Goal: Find specific page/section: Find specific page/section

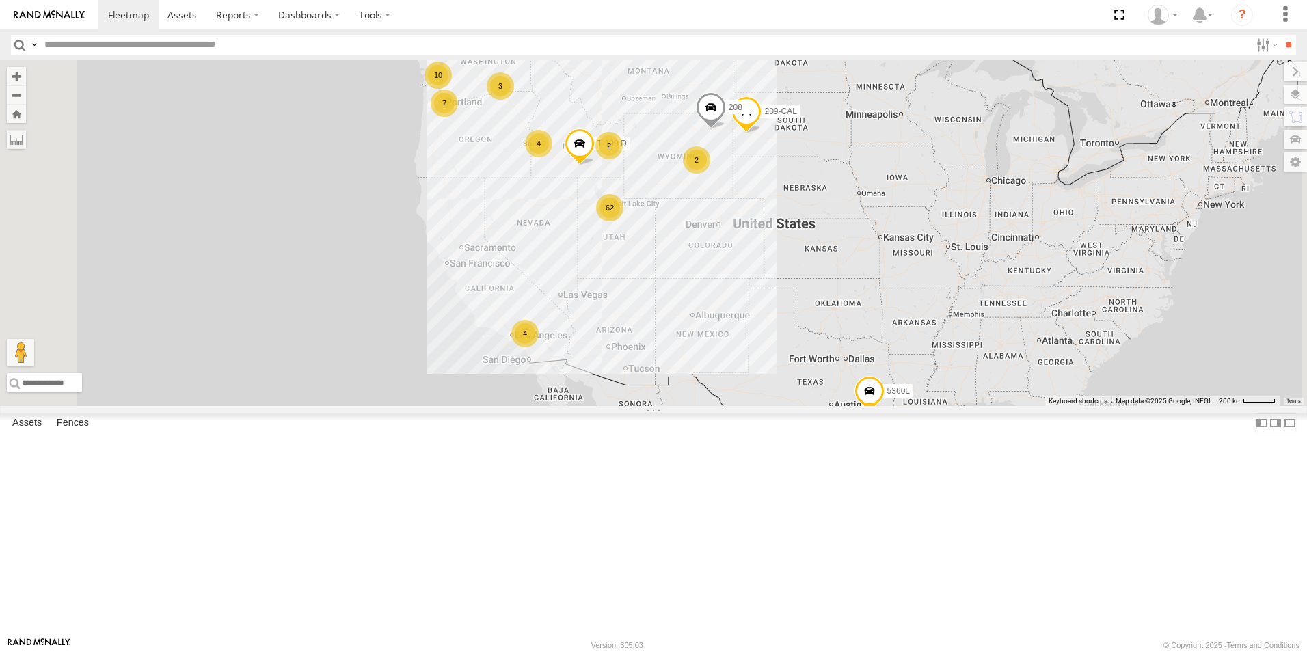
drag, startPoint x: 139, startPoint y: 48, endPoint x: 152, endPoint y: 47, distance: 13.0
click at [139, 48] on input "text" at bounding box center [644, 45] width 1211 height 20
type input "***"
click at [1280, 35] on input "**" at bounding box center [1288, 45] width 16 height 20
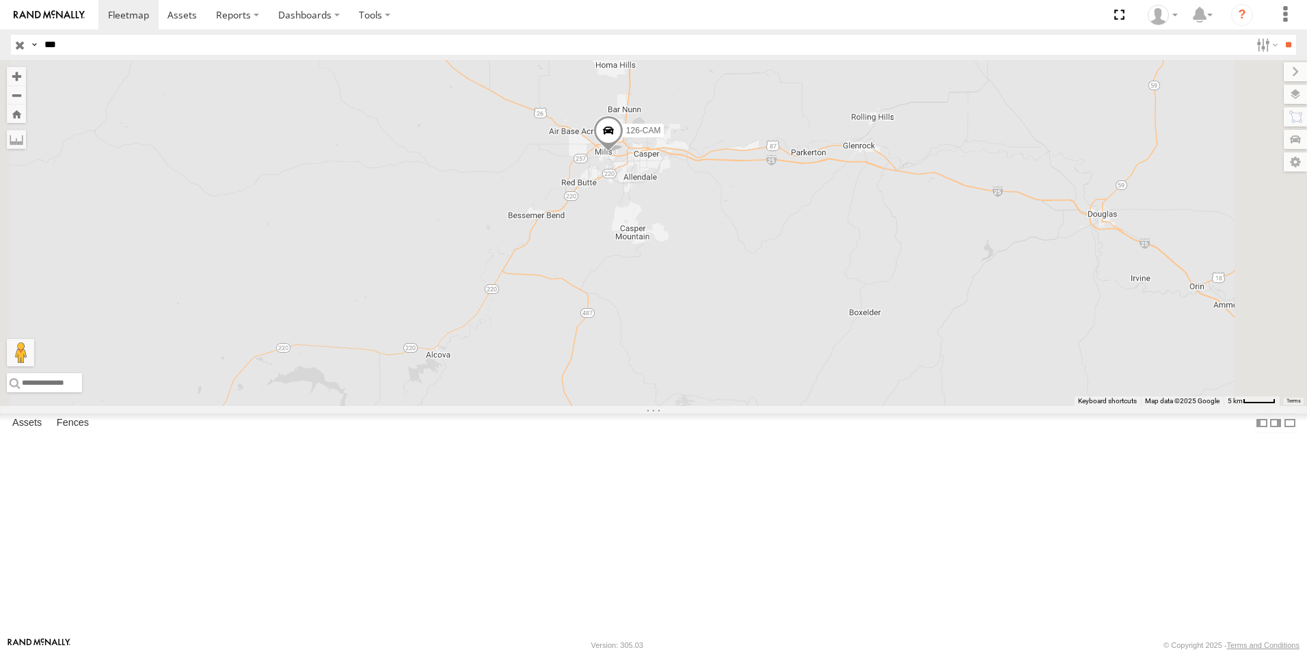
click at [623, 152] on span at bounding box center [608, 134] width 30 height 37
click at [593, 325] on div "126-CAM 126-CAM All Assets Dodge St Casper 42.85076 , -106.37537 0 08:30:17 [DA…" at bounding box center [653, 233] width 1307 height 346
click at [21, 45] on input "button" at bounding box center [20, 45] width 18 height 20
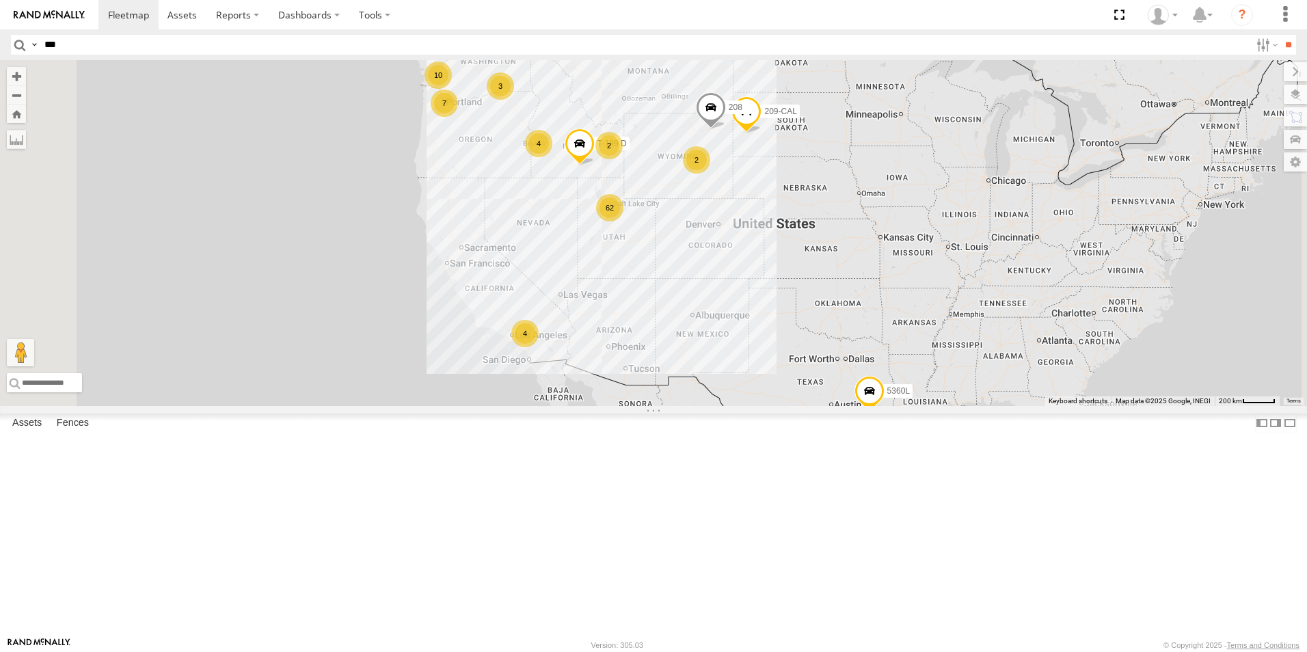
click at [623, 221] on div "62" at bounding box center [609, 207] width 27 height 27
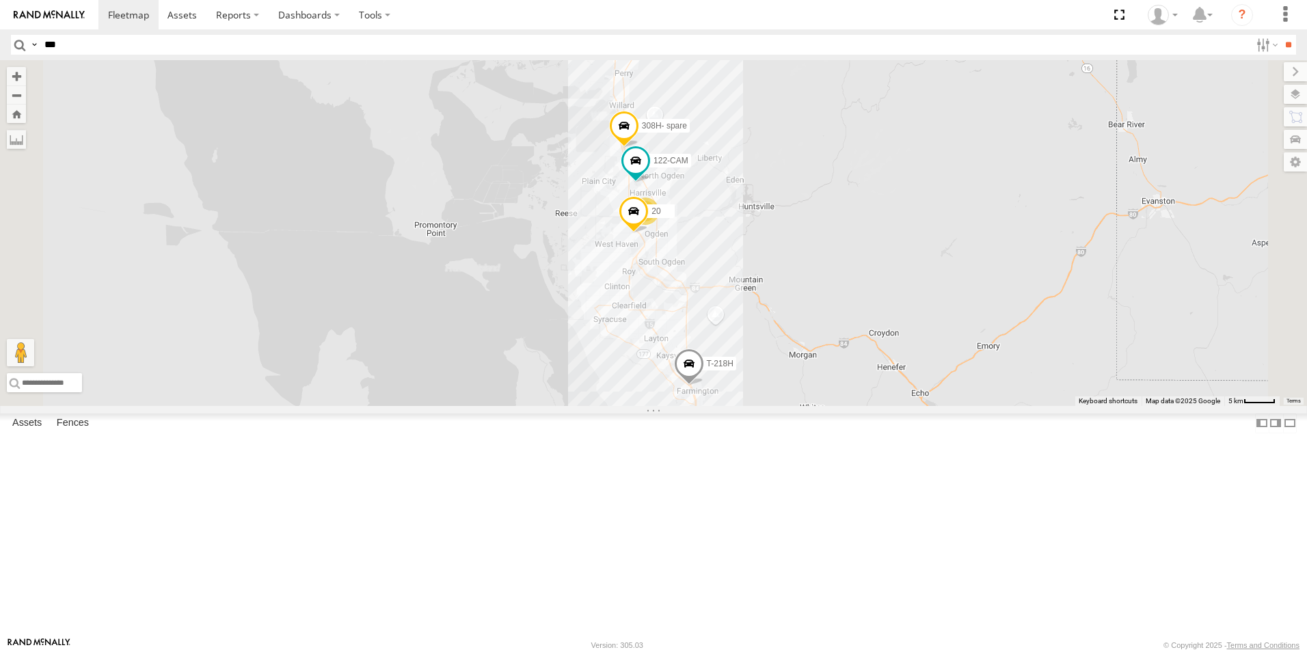
drag, startPoint x: 796, startPoint y: 236, endPoint x: 801, endPoint y: 412, distance: 175.7
click at [801, 406] on div "5360L 208 307W 209-CAL T-199 D 19 2 28 20 17 4 308H- spare 2 122-CAM T-25 T-218…" at bounding box center [653, 233] width 1307 height 346
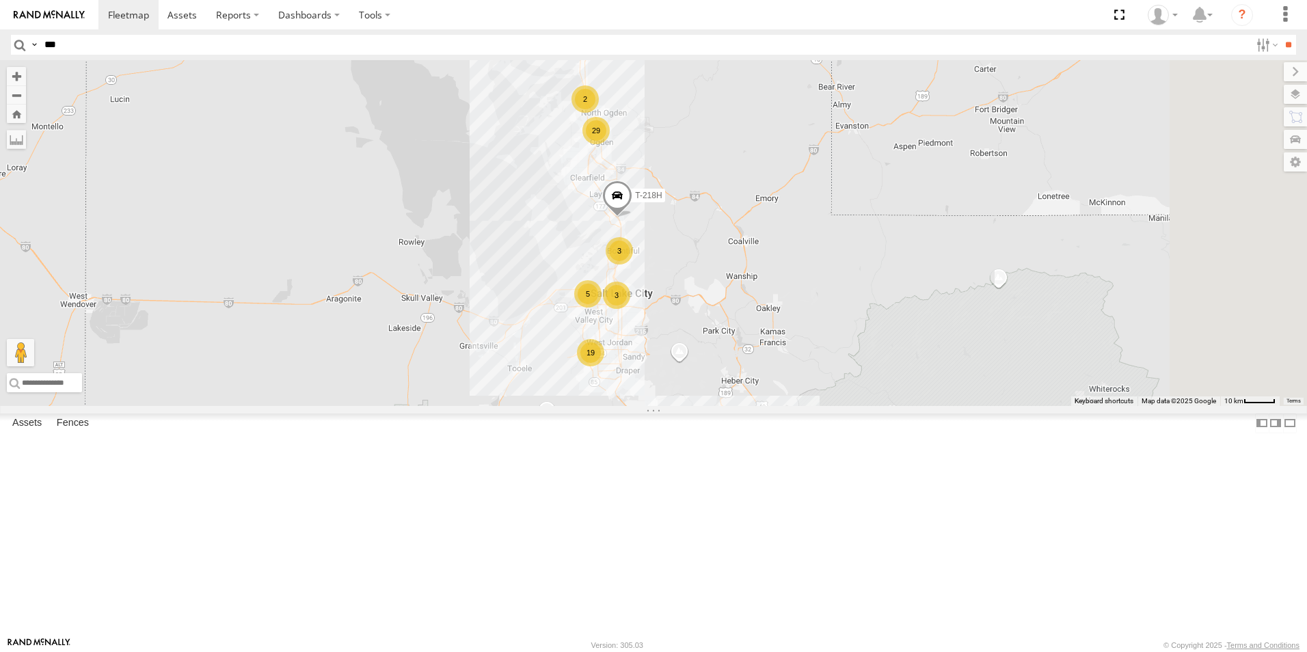
drag, startPoint x: 779, startPoint y: 364, endPoint x: 708, endPoint y: 307, distance: 91.4
click at [708, 307] on div "5360L 8220-CAL 208 302W 145 181 307W 209-CAL T-199 D 19 3 29 3 5 2 T-218H" at bounding box center [653, 233] width 1307 height 346
